Goal: Navigation & Orientation: Find specific page/section

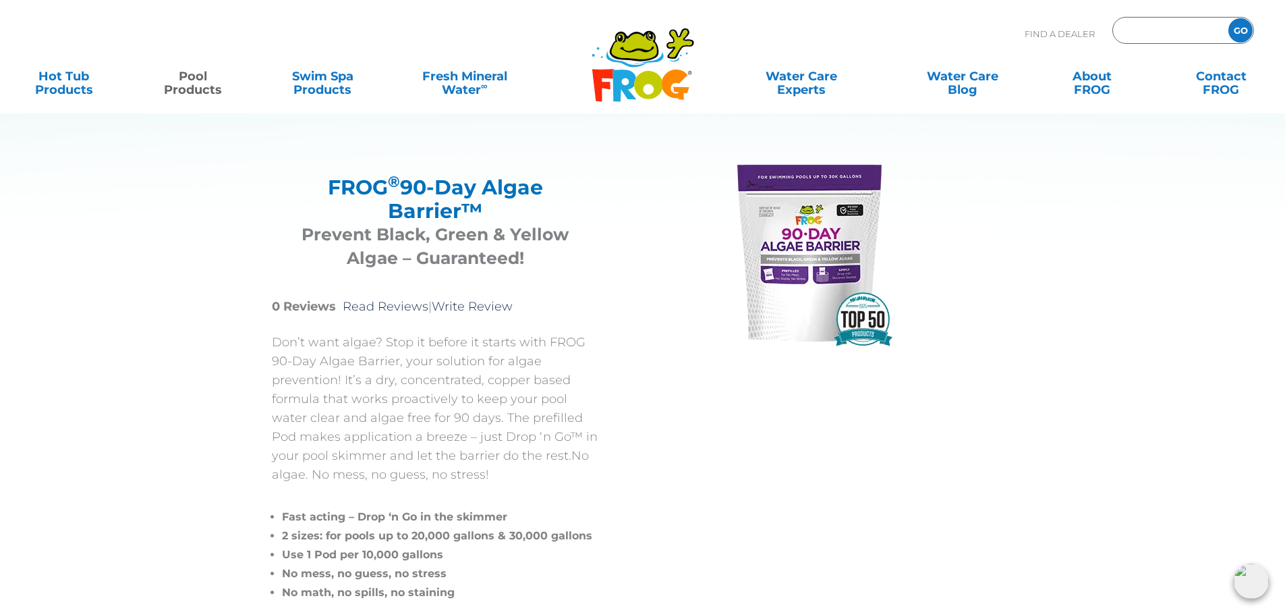
click at [1163, 28] on input "Zip Code Form" at bounding box center [1168, 31] width 91 height 20
type input "ENTER ZIP CODE"
click at [1027, 31] on p "Find A Dealer" at bounding box center [1060, 34] width 70 height 34
click at [1174, 35] on input "Zip Code Form" at bounding box center [1168, 31] width 91 height 20
type input "ENTER ZIP CODE"
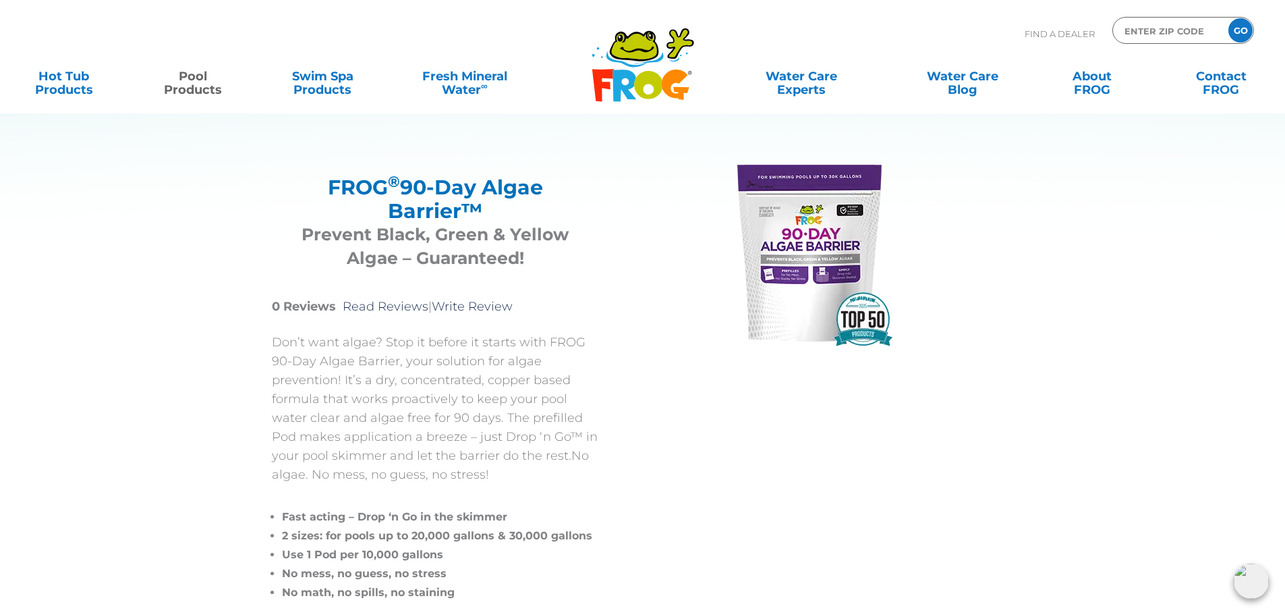
click at [1033, 31] on p "Find A Dealer" at bounding box center [1060, 34] width 70 height 34
click at [1141, 32] on input "Zip Code Form" at bounding box center [1168, 31] width 91 height 20
type input "ENTER ZIP CODE"
click at [846, 54] on div "Find A Dealer ENTER ZIP CODE GO" at bounding box center [642, 40] width 1258 height 46
click at [1166, 32] on input "Zip Code Form" at bounding box center [1168, 31] width 91 height 20
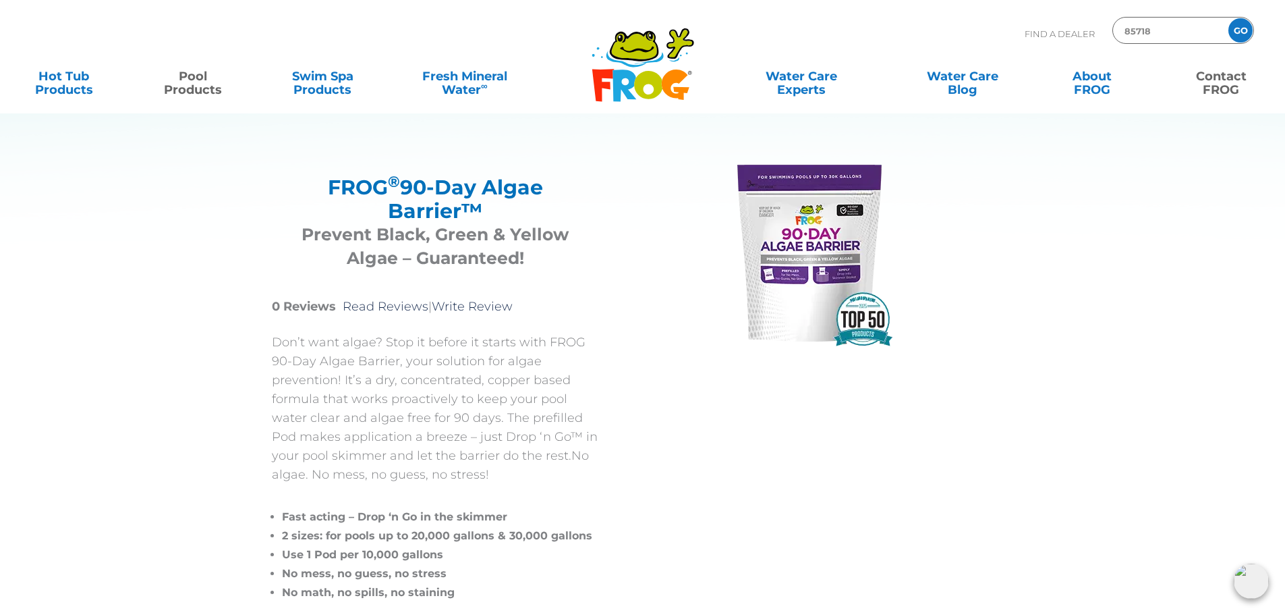
type input "85718"
click at [1229, 18] on input "GO" at bounding box center [1241, 30] width 24 height 24
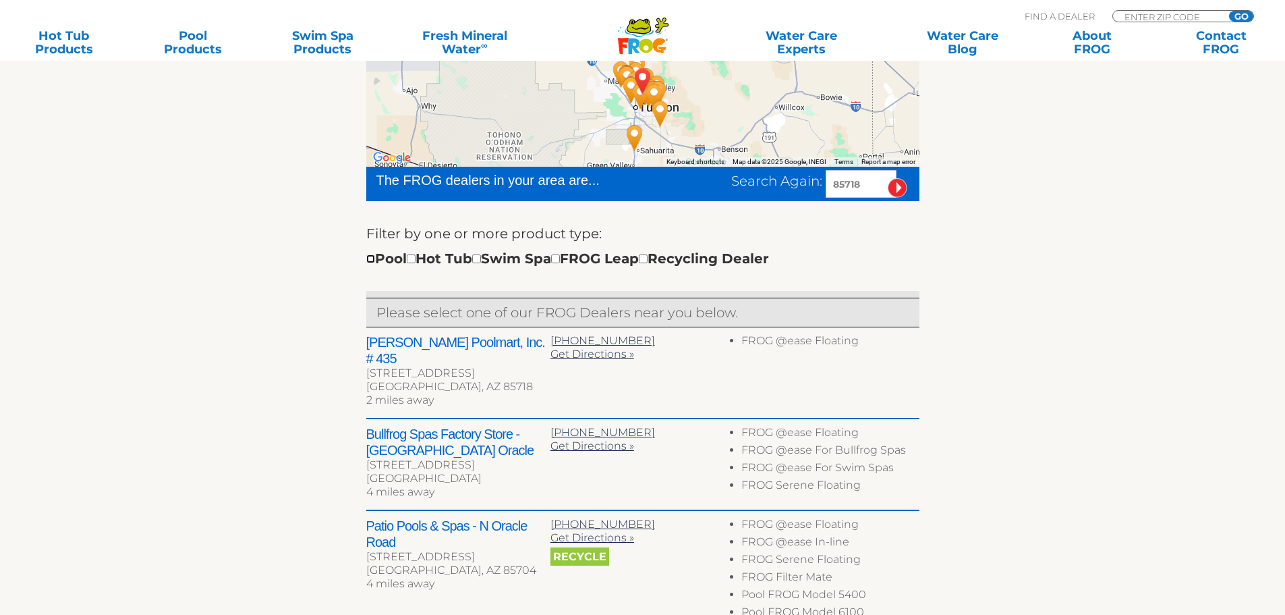
click at [374, 259] on input "checkbox" at bounding box center [370, 258] width 9 height 9
checkbox input "true"
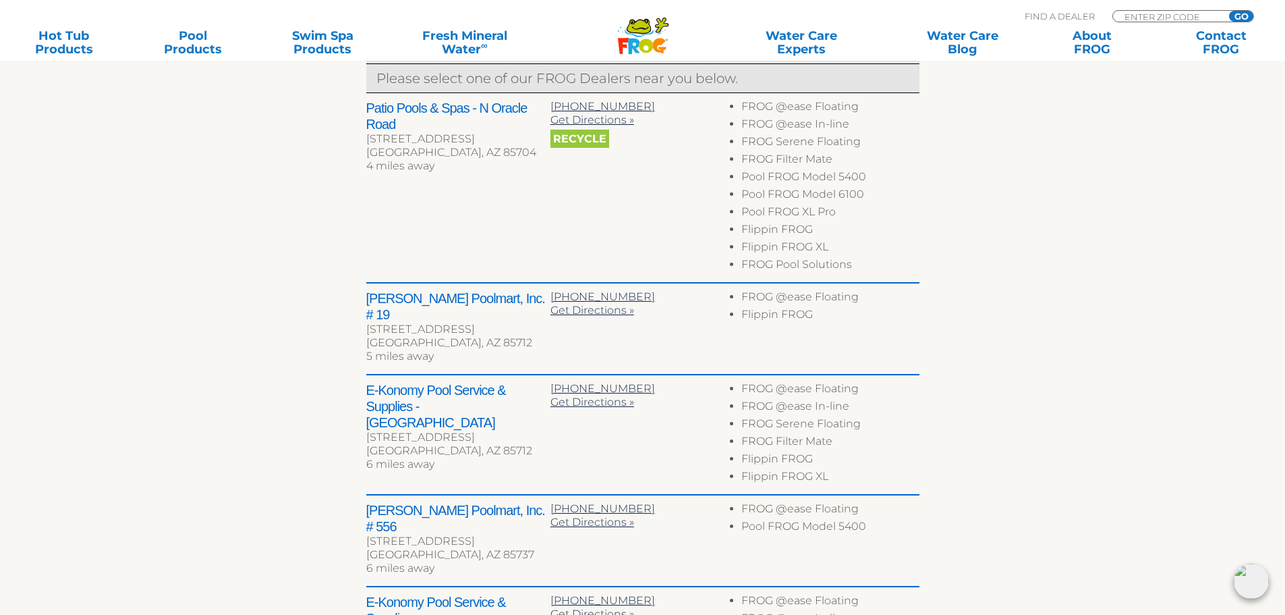
scroll to position [504, 0]
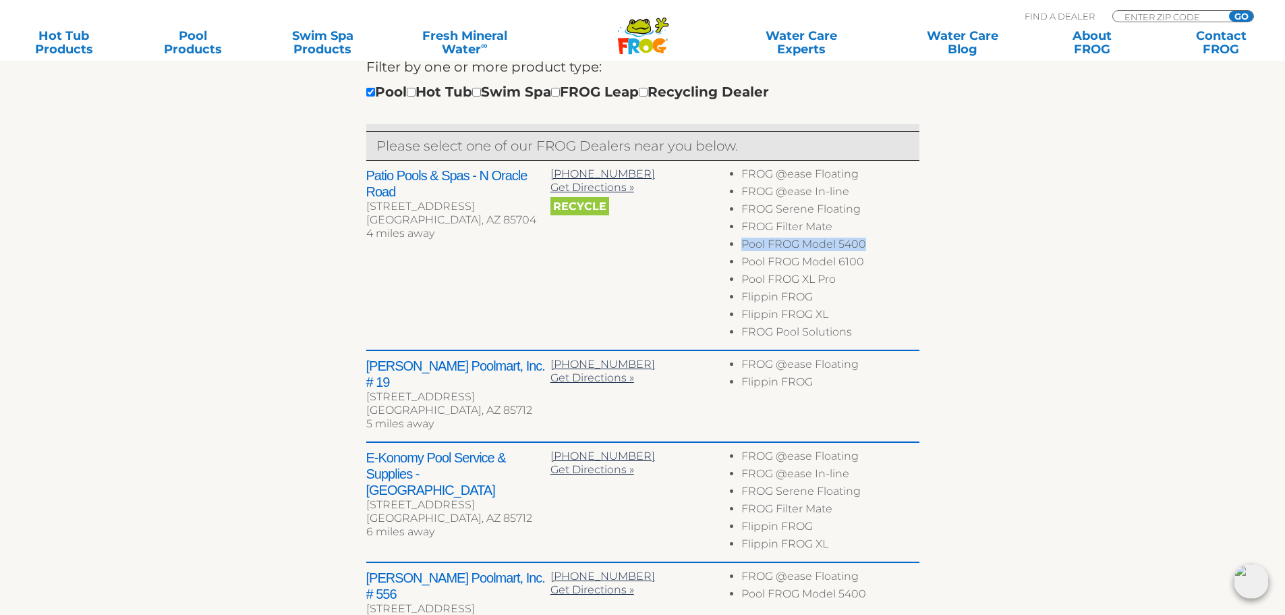
drag, startPoint x: 879, startPoint y: 246, endPoint x: 742, endPoint y: 251, distance: 137.1
click at [742, 251] on li "Pool FROG Model 5400" at bounding box center [829, 246] width 177 height 18
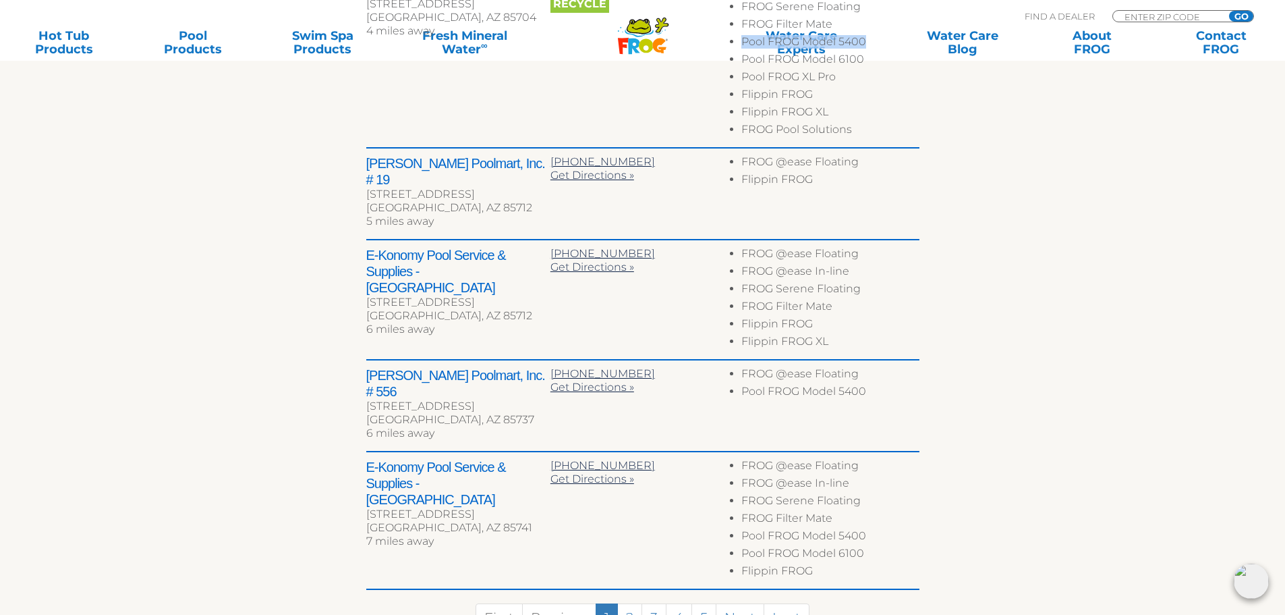
scroll to position [639, 0]
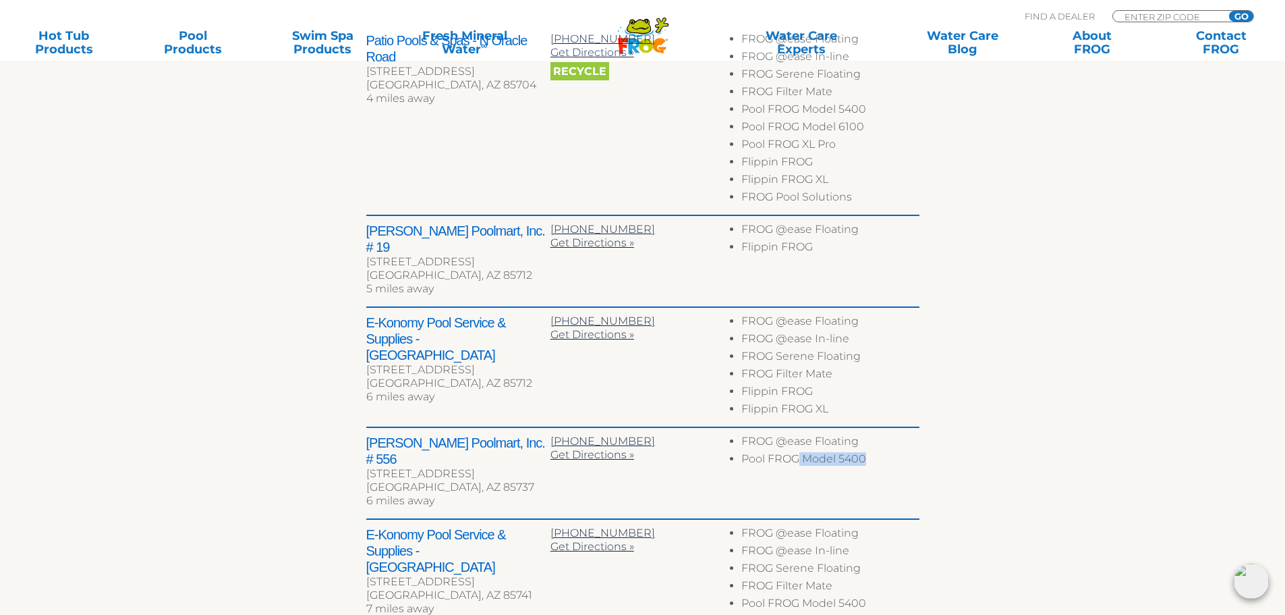
drag, startPoint x: 871, startPoint y: 444, endPoint x: 796, endPoint y: 447, distance: 75.0
click at [796, 452] on li "Pool FROG Model 5400" at bounding box center [829, 461] width 177 height 18
click at [797, 452] on li "Pool FROG Model 5400" at bounding box center [829, 461] width 177 height 18
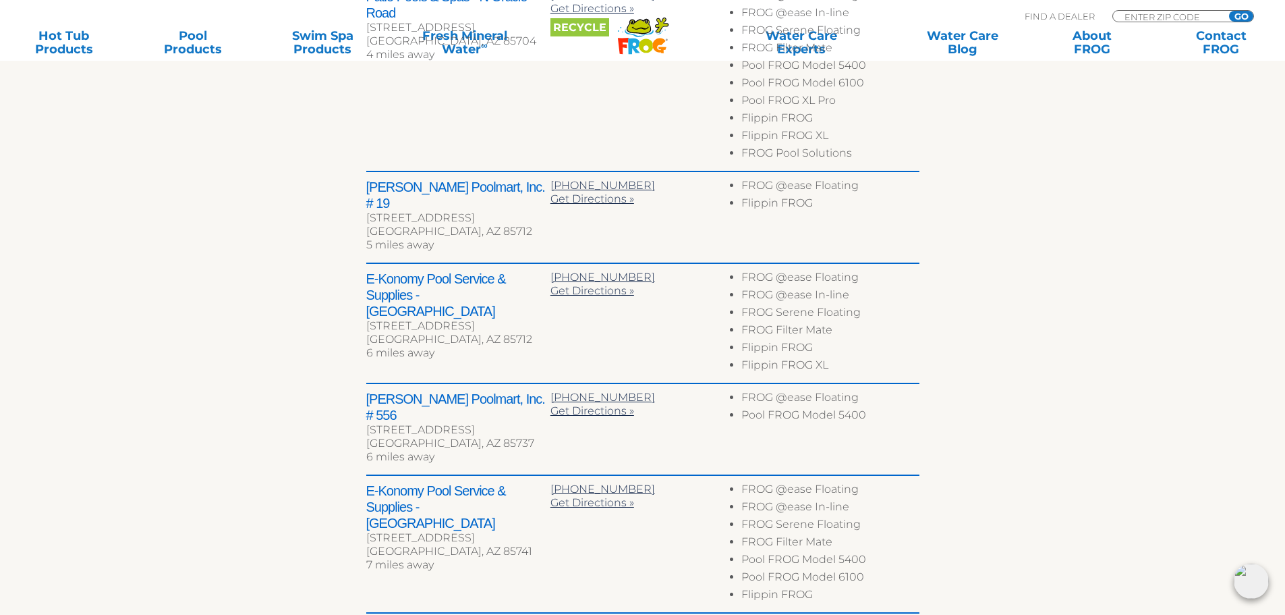
scroll to position [706, 0]
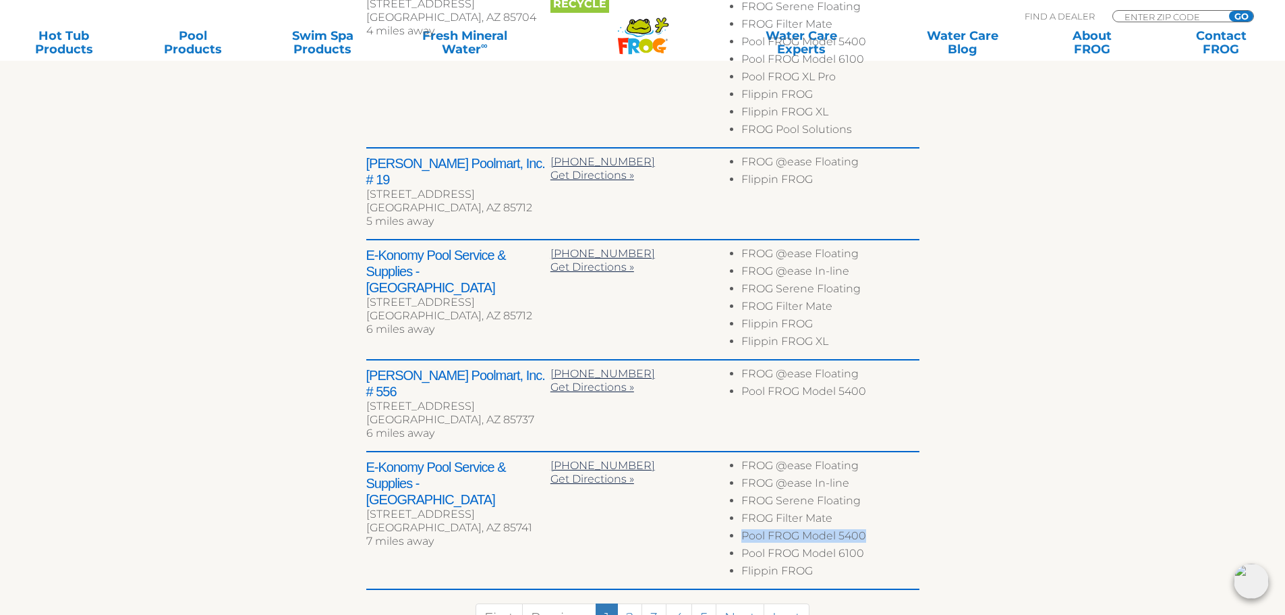
drag, startPoint x: 873, startPoint y: 501, endPoint x: 735, endPoint y: 497, distance: 138.4
click at [735, 497] on ul "FROG @ease Floating FROG @ease In-line FROG Serene Floating FROG Filter Mate Po…" at bounding box center [827, 520] width 184 height 123
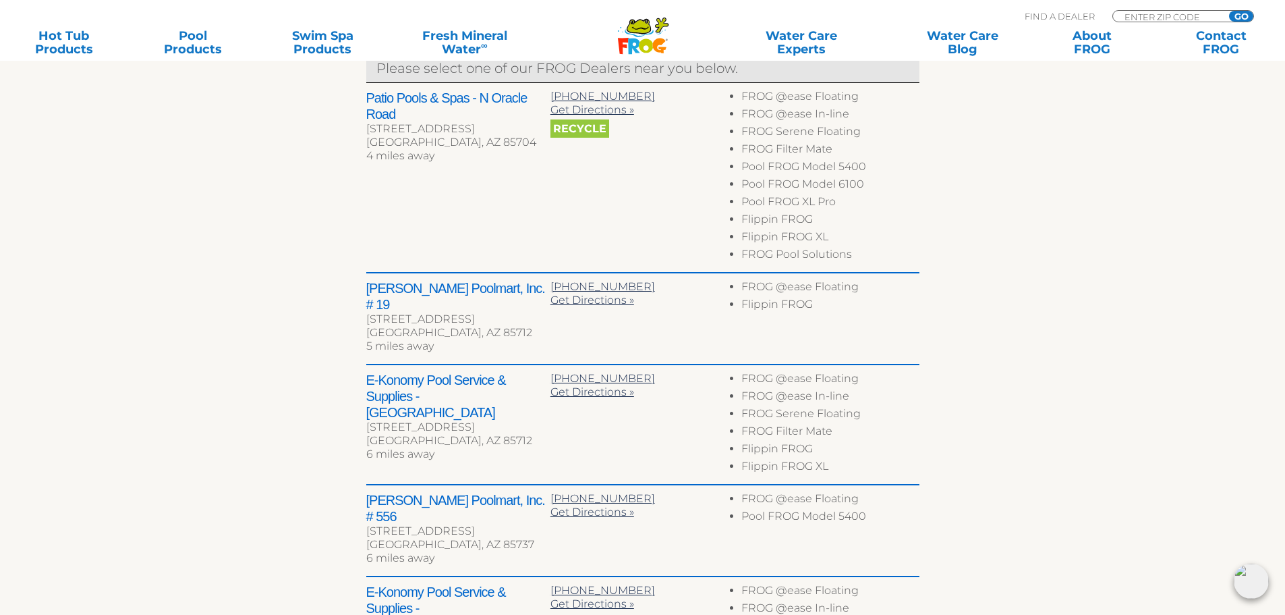
scroll to position [639, 0]
